Goal: Obtain resource: Obtain resource

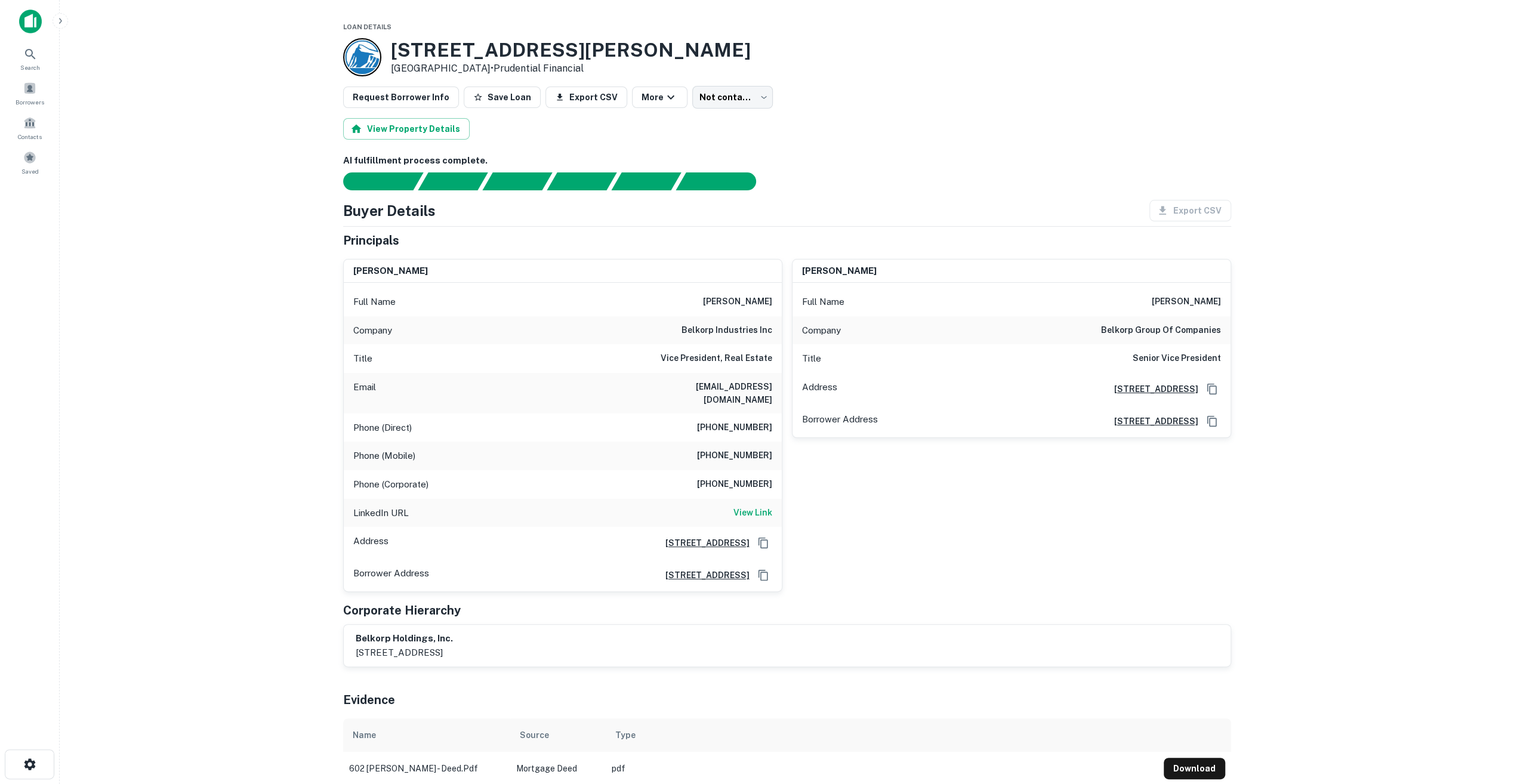
click at [628, 344] on div "Title Vice President, Real Estate" at bounding box center [563, 358] width 438 height 29
click at [1167, 208] on div "Export CSV" at bounding box center [1185, 210] width 91 height 22
click at [600, 101] on button "Export CSV" at bounding box center [585, 97] width 81 height 22
drag, startPoint x: 490, startPoint y: 96, endPoint x: 483, endPoint y: 104, distance: 10.6
click at [490, 96] on button "Save Loan" at bounding box center [502, 97] width 77 height 22
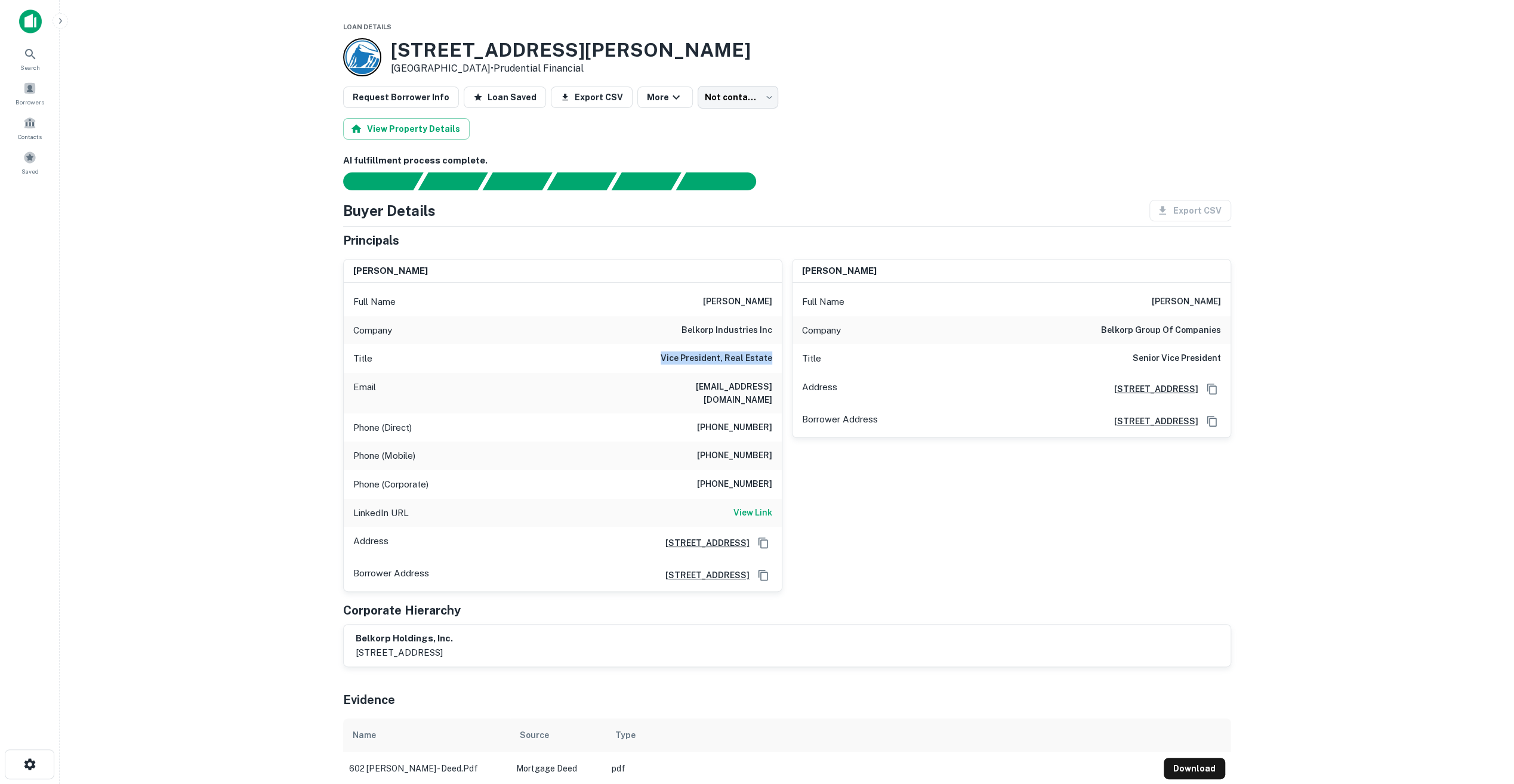
drag, startPoint x: 665, startPoint y: 354, endPoint x: 778, endPoint y: 362, distance: 113.3
click at [778, 362] on div "Title Vice President, Real Estate" at bounding box center [563, 358] width 438 height 29
drag, startPoint x: 778, startPoint y: 362, endPoint x: 692, endPoint y: 328, distance: 92.5
click at [692, 328] on h6 "belkorp industries inc" at bounding box center [727, 331] width 91 height 14
drag, startPoint x: 683, startPoint y: 329, endPoint x: 770, endPoint y: 328, distance: 87.0
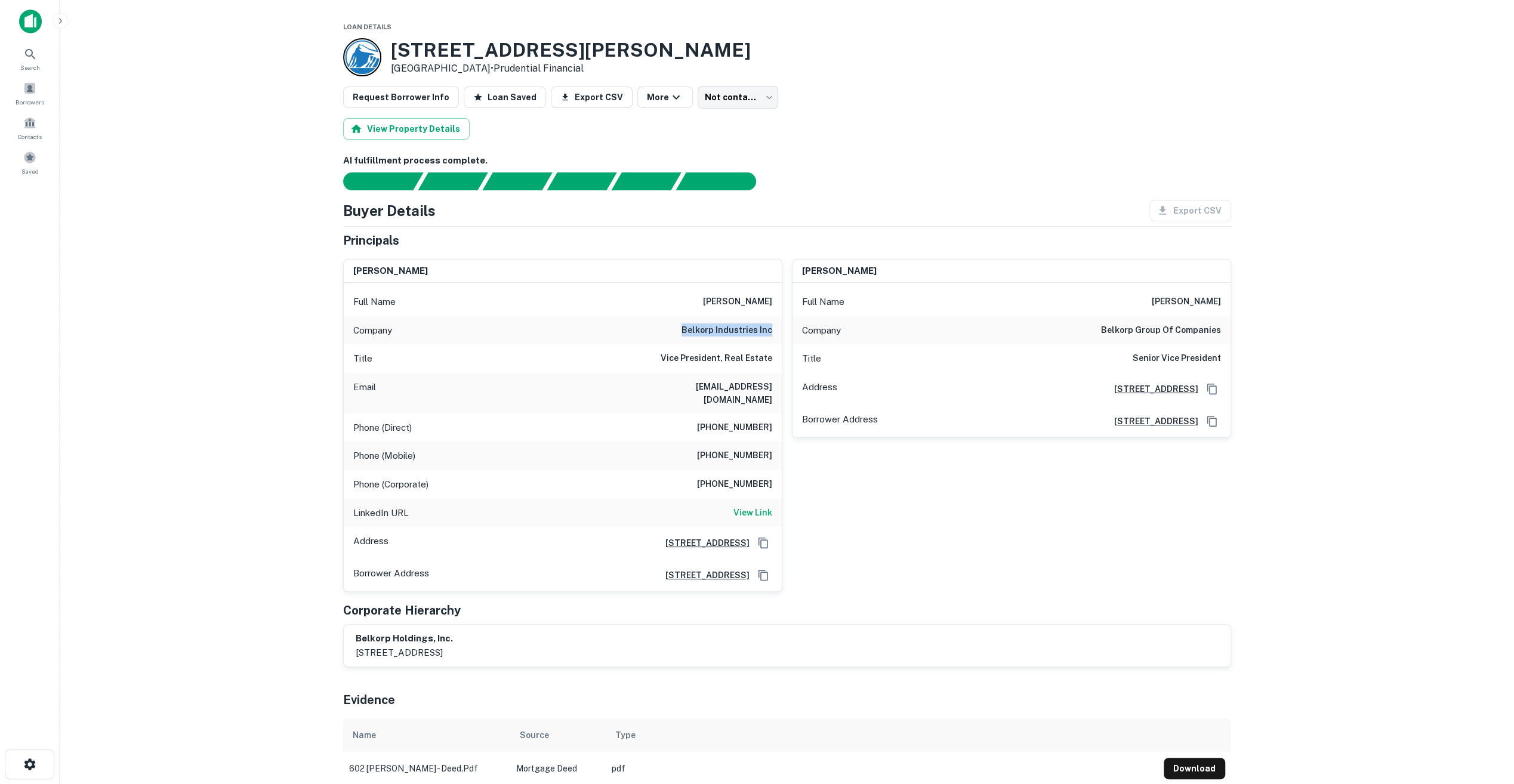
click at [770, 328] on div "Company belkorp industries inc" at bounding box center [563, 330] width 438 height 29
copy h6 "belkorp industries inc"
